Goal: Task Accomplishment & Management: Use online tool/utility

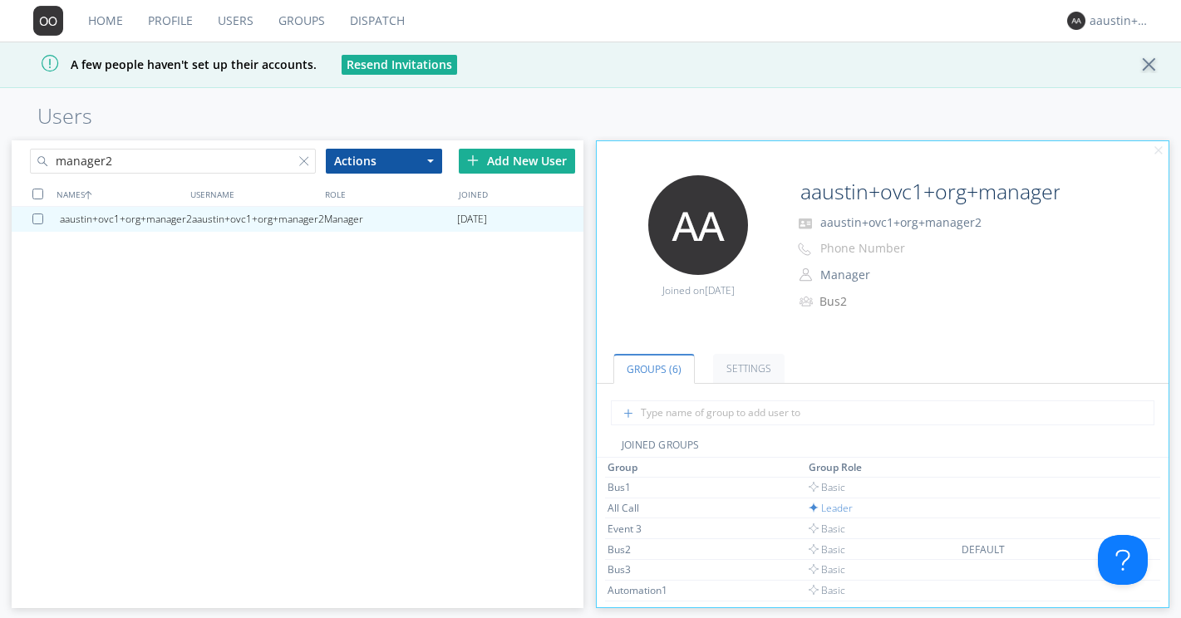
scroll to position [47, 0]
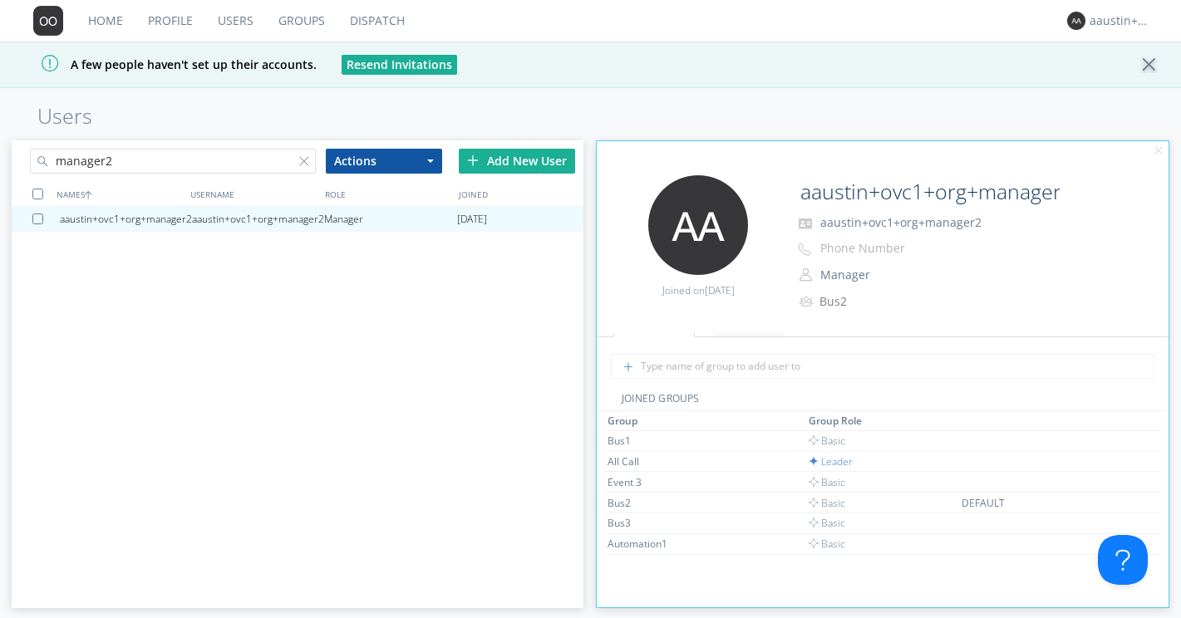
click at [383, 16] on link "Dispatch" at bounding box center [377, 21] width 80 height 42
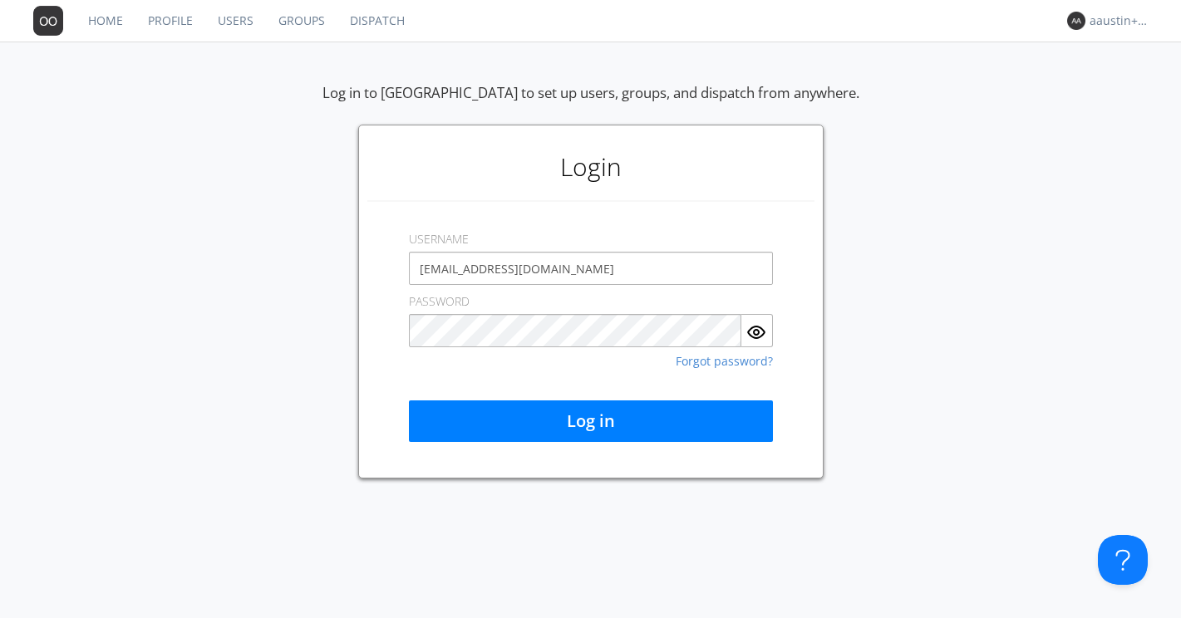
type input "[EMAIL_ADDRESS][DOMAIN_NAME]"
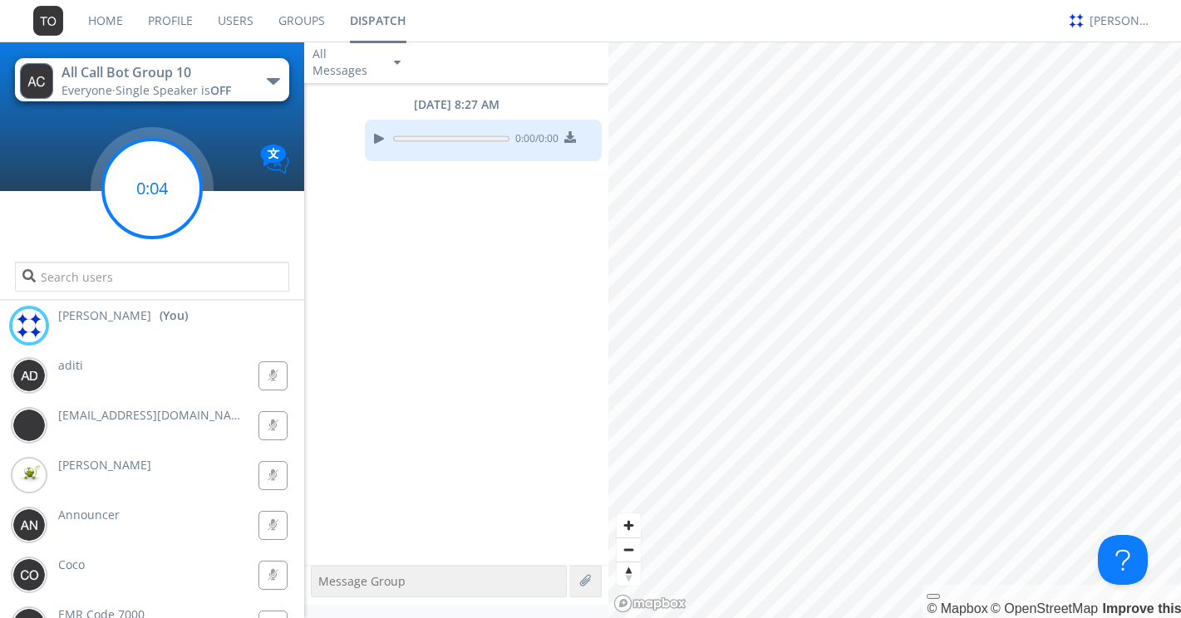
click at [188, 189] on circle at bounding box center [152, 189] width 98 height 98
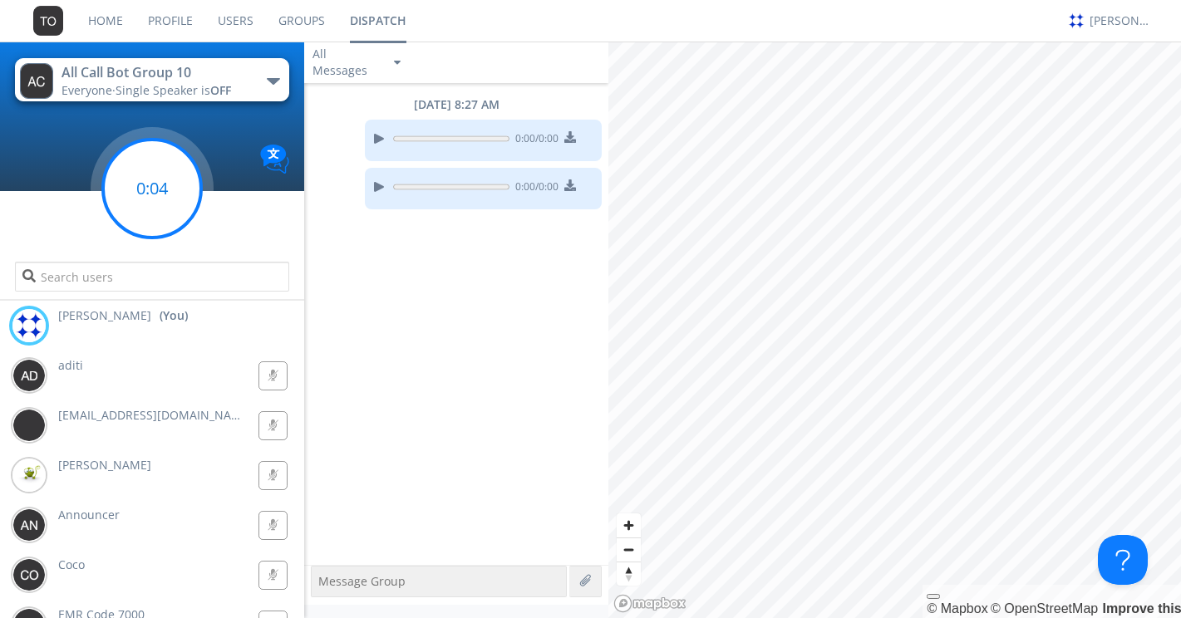
click at [188, 189] on circle at bounding box center [152, 189] width 98 height 98
click at [371, 187] on div at bounding box center [378, 187] width 20 height 20
click at [378, 186] on div at bounding box center [378, 187] width 20 height 20
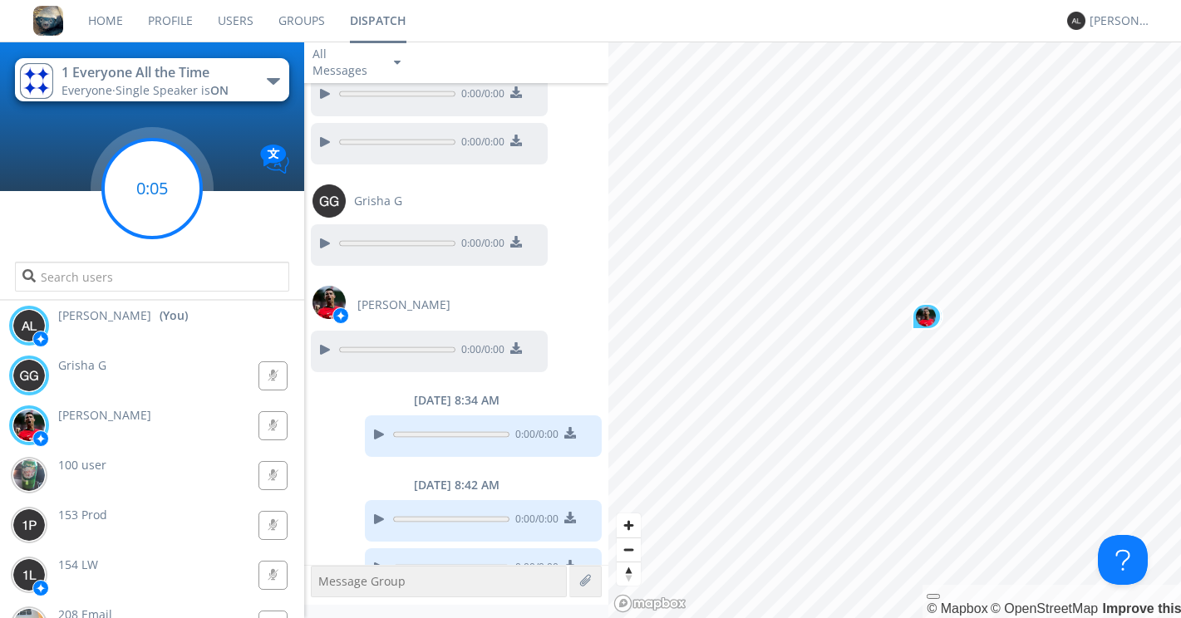
scroll to position [1096, 0]
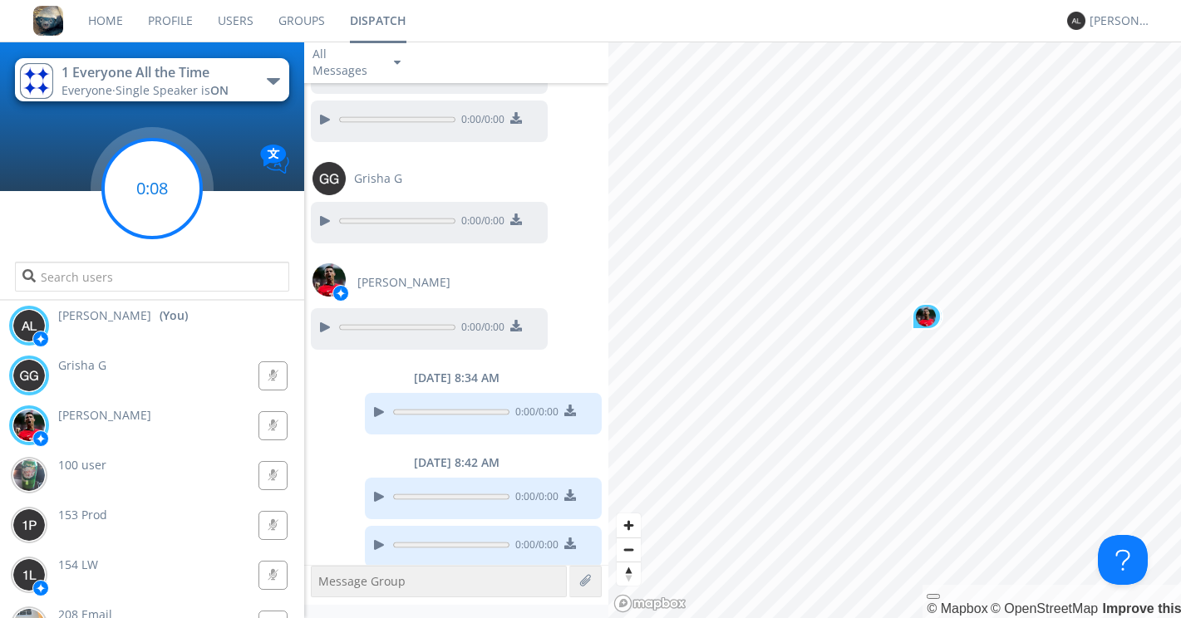
click at [164, 171] on circle at bounding box center [152, 189] width 98 height 98
click at [370, 537] on div at bounding box center [378, 545] width 20 height 20
